Goal: Navigation & Orientation: Understand site structure

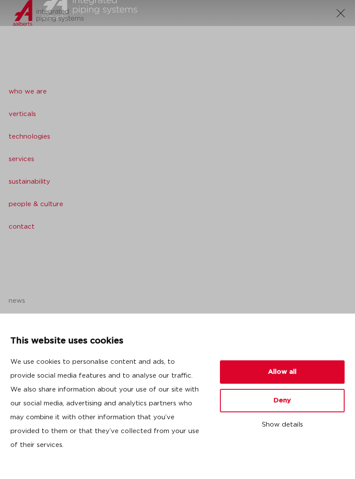
click at [314, 376] on button "Allow all" at bounding box center [282, 371] width 125 height 23
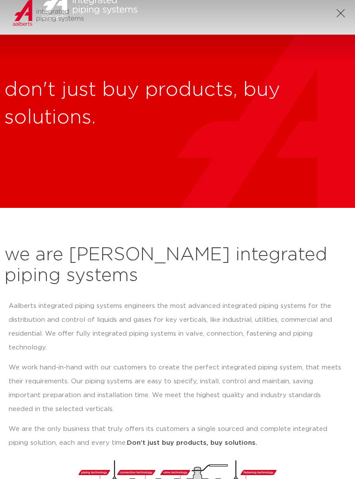
click at [339, 12] on span at bounding box center [340, 13] width 8 height 8
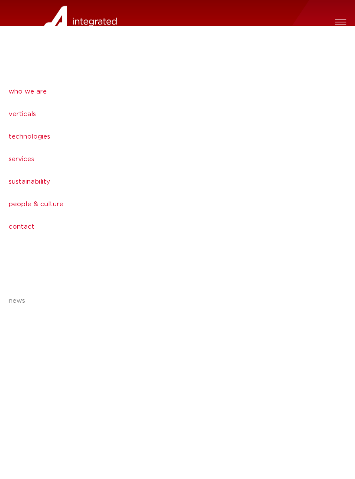
scroll to position [0, 4]
click at [329, 21] on div at bounding box center [265, 28] width 177 height 56
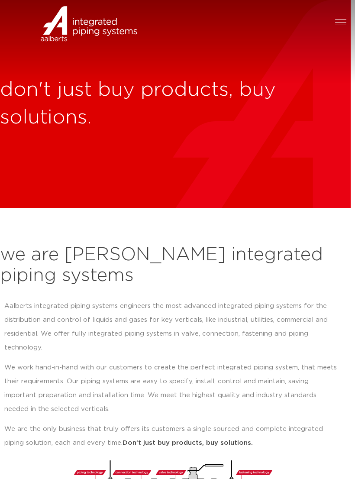
click at [338, 21] on div at bounding box center [340, 22] width 11 height 10
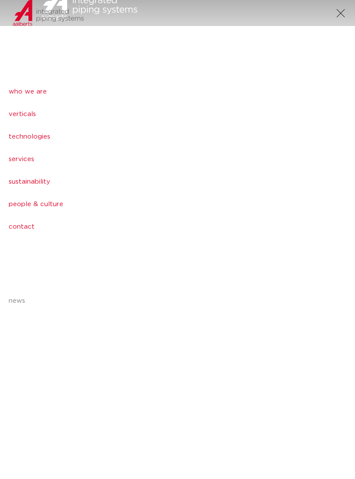
click at [339, 14] on div at bounding box center [340, 13] width 11 height 10
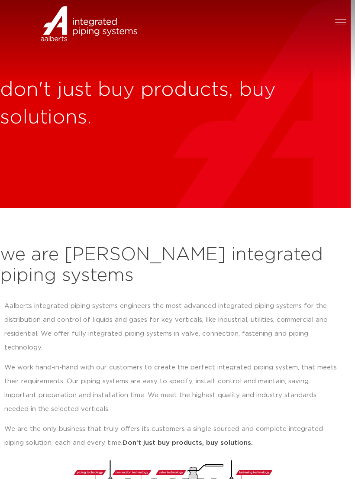
click at [339, 24] on div at bounding box center [340, 22] width 11 height 10
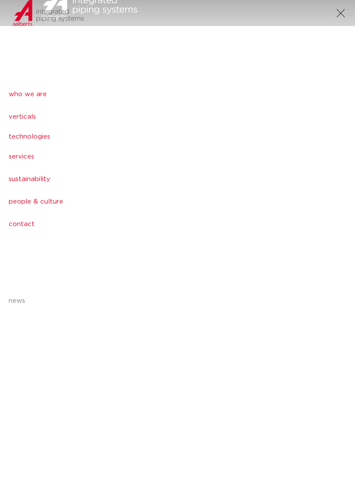
click at [11, 140] on link "technologies" at bounding box center [177, 136] width 355 height 17
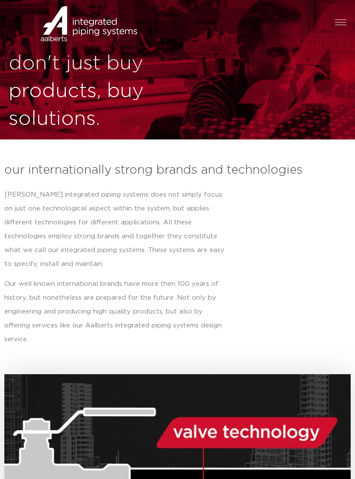
click at [329, 19] on div at bounding box center [265, 28] width 177 height 56
click at [343, 19] on span at bounding box center [340, 19] width 11 height 0
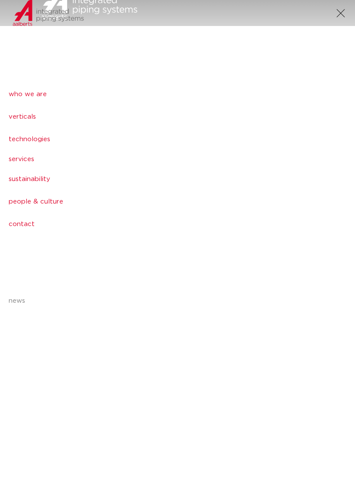
click at [16, 164] on link "services" at bounding box center [177, 159] width 355 height 17
